Goal: Task Accomplishment & Management: Use online tool/utility

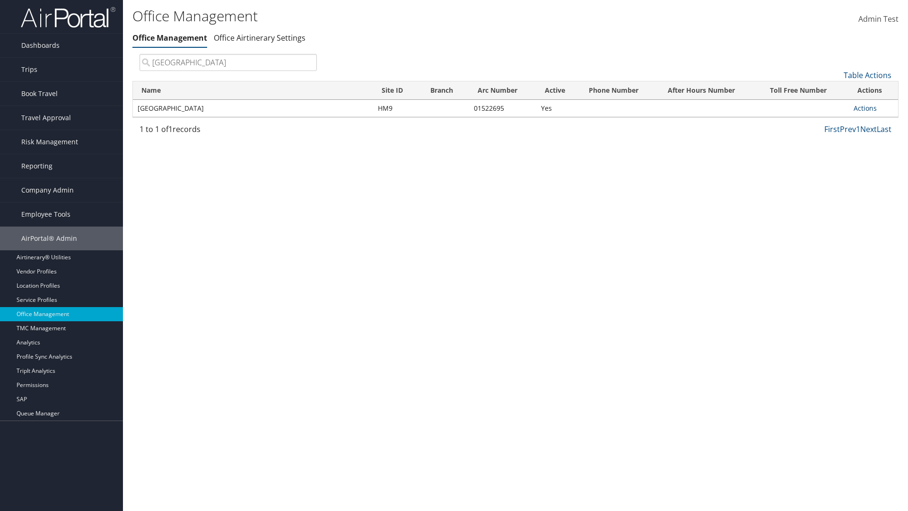
type input "[GEOGRAPHIC_DATA]"
click at [865, 108] on link "Actions" at bounding box center [865, 108] width 23 height 9
click at [834, 202] on link "Manage Office Queues" at bounding box center [834, 202] width 80 height 16
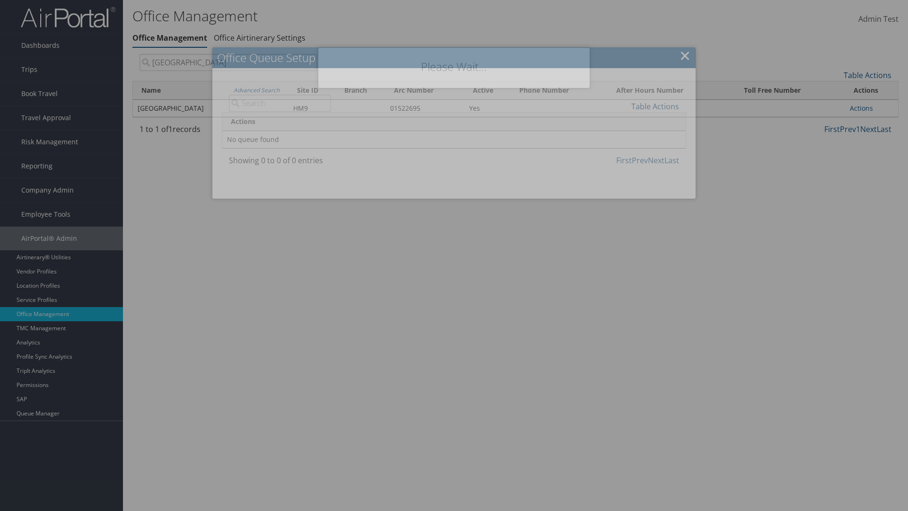
click at [655, 106] on link "Table Actions" at bounding box center [656, 106] width 48 height 10
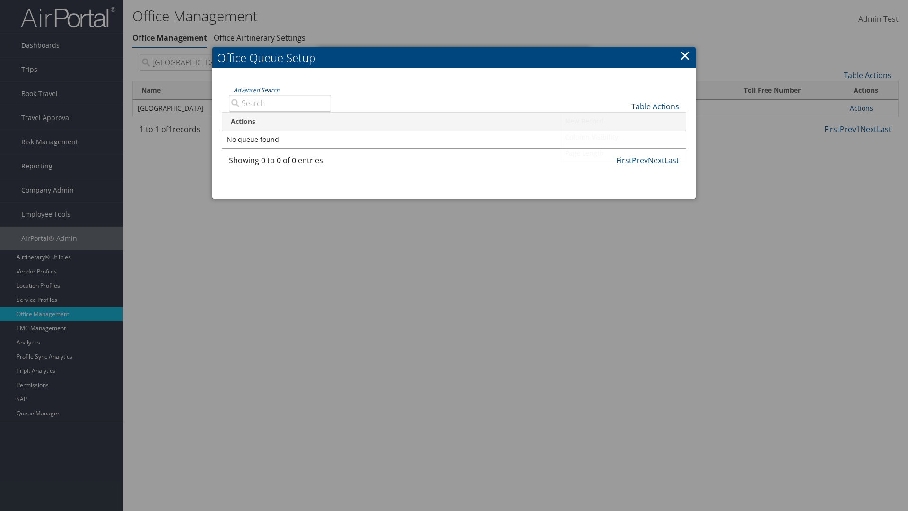
click at [623, 137] on link "Column Visibility" at bounding box center [623, 137] width 124 height 16
